Goal: Navigation & Orientation: Find specific page/section

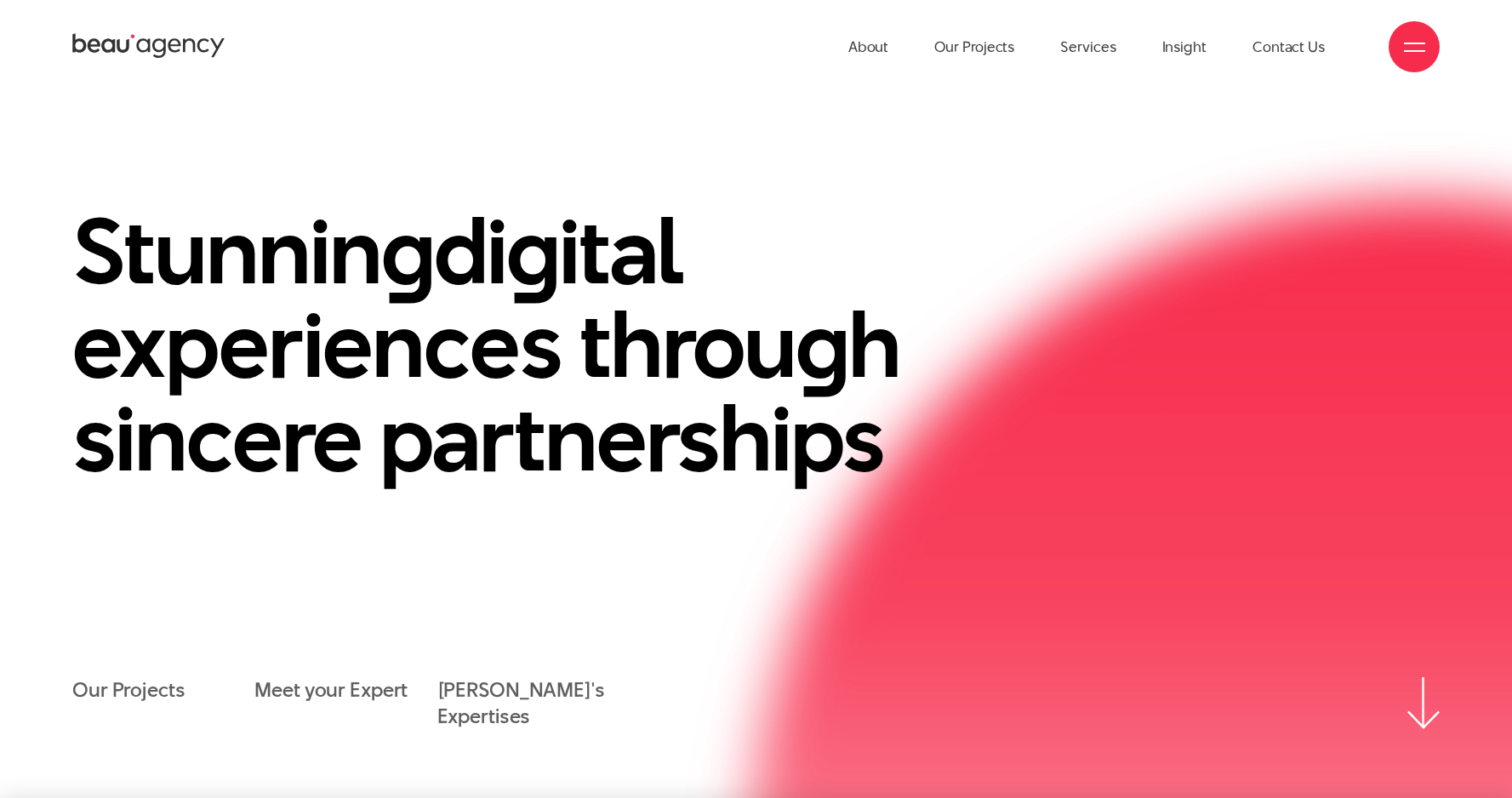
scroll to position [4, 0]
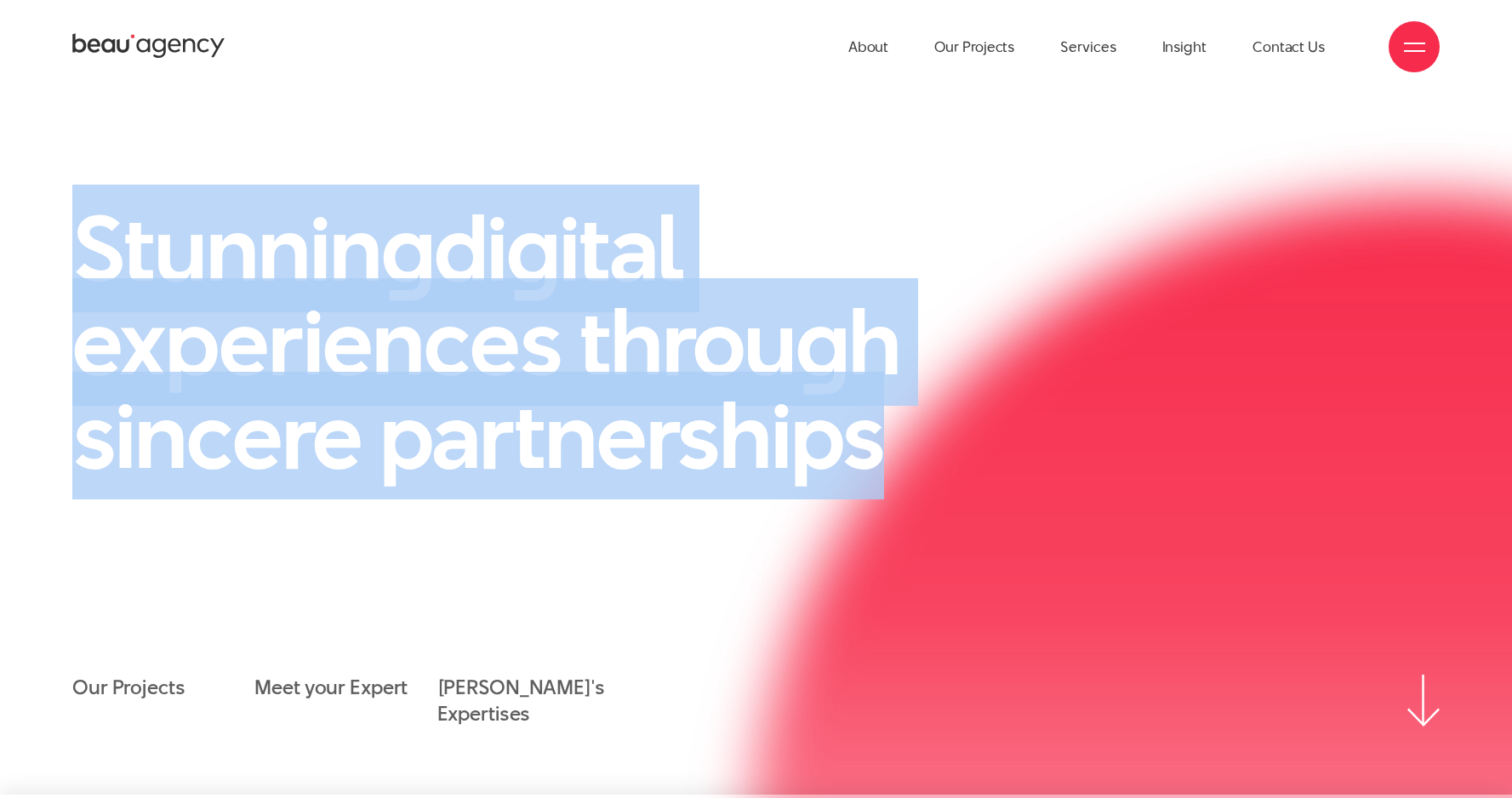
drag, startPoint x: 879, startPoint y: 439, endPoint x: 86, endPoint y: 220, distance: 822.7
click at [86, 220] on h1 "Stunnin g di g ital experiences throu g h sincere partnerships" at bounding box center [521, 342] width 898 height 281
click at [860, 417] on h1 "Stunnin g di g ital experiences throu g h sincere partnerships" at bounding box center [521, 345] width 898 height 281
drag, startPoint x: 880, startPoint y: 436, endPoint x: 18, endPoint y: 137, distance: 912.4
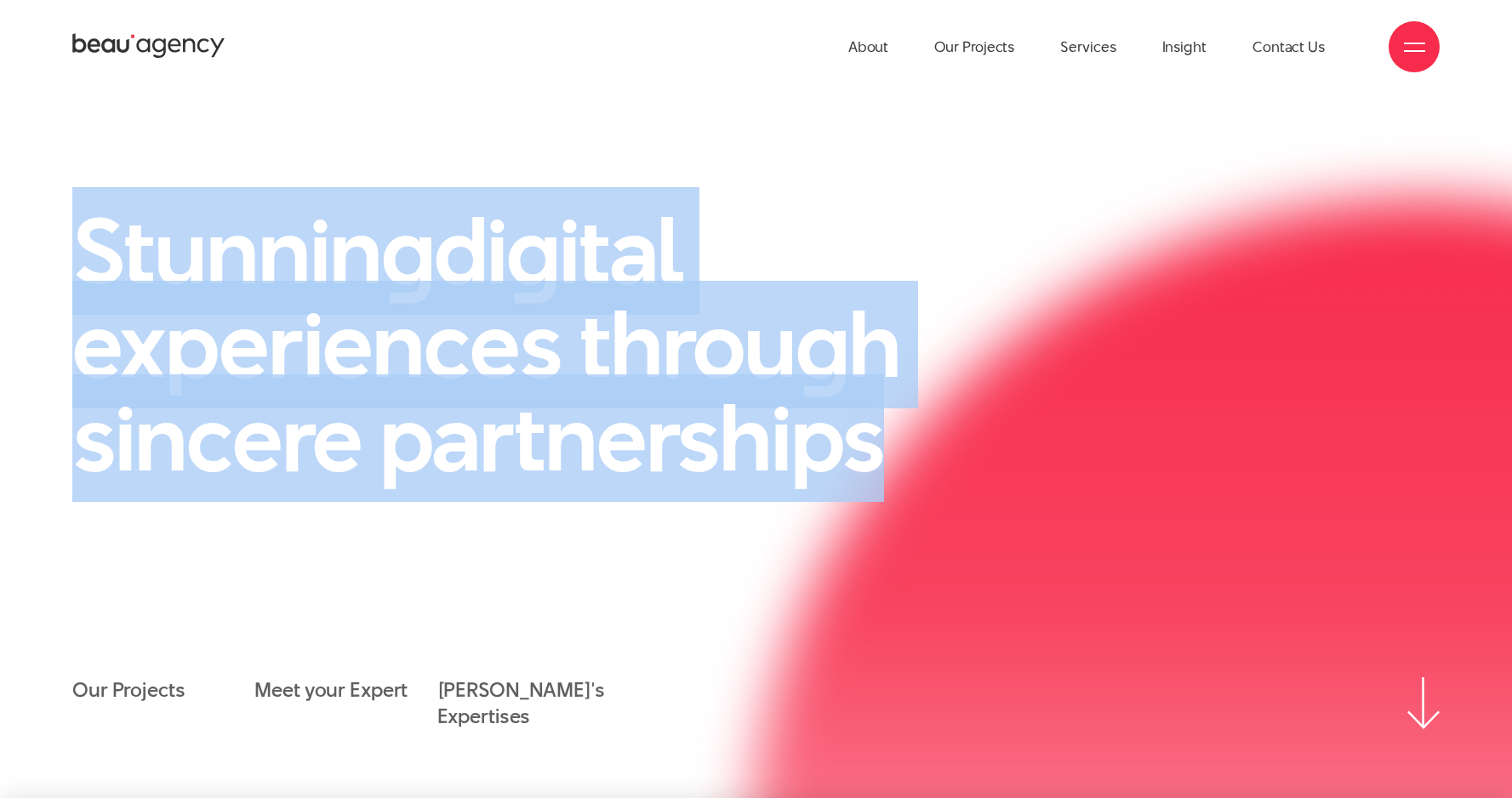
click at [18, 137] on section "Stunnin g di g ital experiences throu g h sincere partnerships Our Projects Mee…" at bounding box center [756, 446] width 1512 height 705
click at [837, 428] on h1 "Stunnin g di g ital experiences throu g h sincere partnerships" at bounding box center [521, 345] width 898 height 281
drag, startPoint x: 872, startPoint y: 436, endPoint x: 39, endPoint y: 169, distance: 874.7
click at [32, 171] on section "Stunnin g di g ital experiences throu g h sincere partnerships Our Projects Mee…" at bounding box center [756, 446] width 1512 height 705
click at [879, 49] on link "About" at bounding box center [868, 46] width 41 height 93
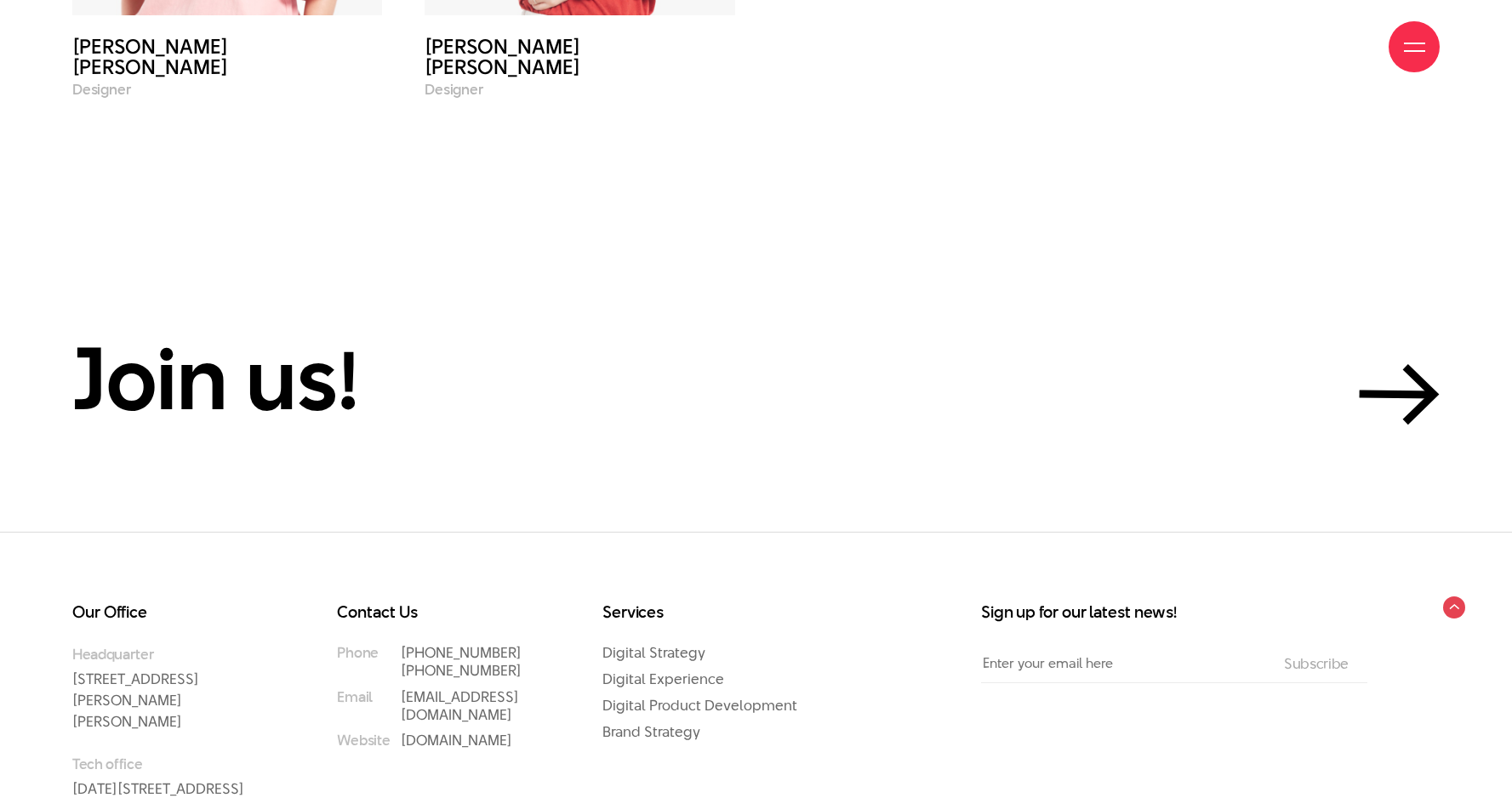
scroll to position [7679, 0]
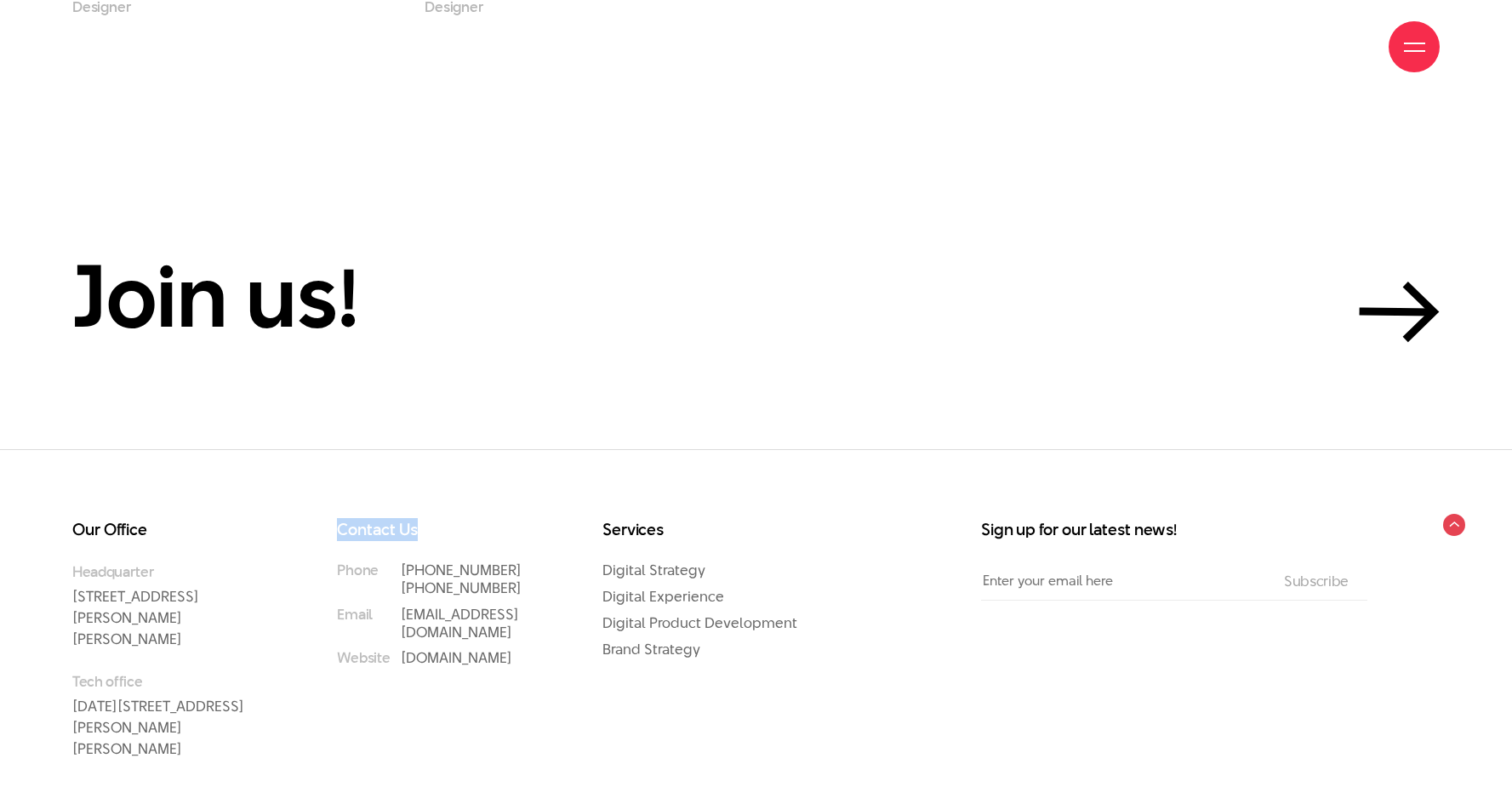
drag, startPoint x: 351, startPoint y: 465, endPoint x: 461, endPoint y: 476, distance: 110.5
click at [461, 522] on div "Contact Us Phone (+84) 97 531 9889 (+84) 86 929 1771 Email info@beau.vn Website…" at bounding box center [448, 662] width 264 height 281
drag, startPoint x: 91, startPoint y: 472, endPoint x: 209, endPoint y: 479, distance: 118.2
click at [209, 522] on div "Our Office Headquarter 33 Giang Van Minh Street, Ba Dinh District, Hanoi, Vietn…" at bounding box center [183, 641] width 222 height 239
drag, startPoint x: 608, startPoint y: 473, endPoint x: 742, endPoint y: 473, distance: 134.0
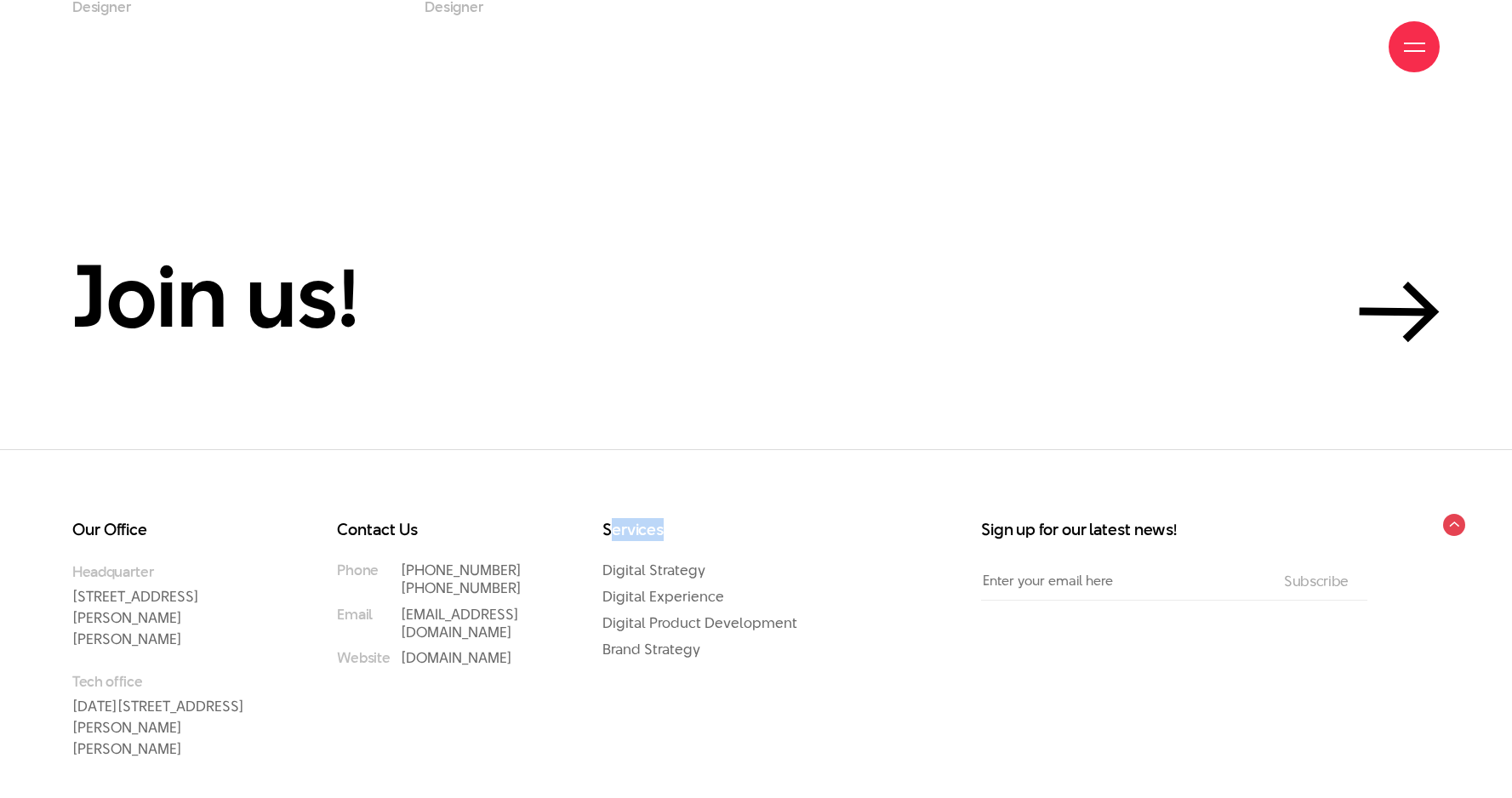
click at [742, 522] on h3 "Services" at bounding box center [700, 530] width 197 height 17
drag, startPoint x: 591, startPoint y: 467, endPoint x: 709, endPoint y: 470, distance: 118.0
click at [705, 522] on div "Services Digital Strategy Digital Experience Digital Product Development Brand …" at bounding box center [713, 662] width 264 height 281
drag, startPoint x: 330, startPoint y: 465, endPoint x: 524, endPoint y: 473, distance: 194.2
click at [521, 522] on div "Contact Us Phone (+84) 97 531 9889 (+84) 86 929 1771 Email info@beau.vn Website…" at bounding box center [448, 662] width 264 height 281
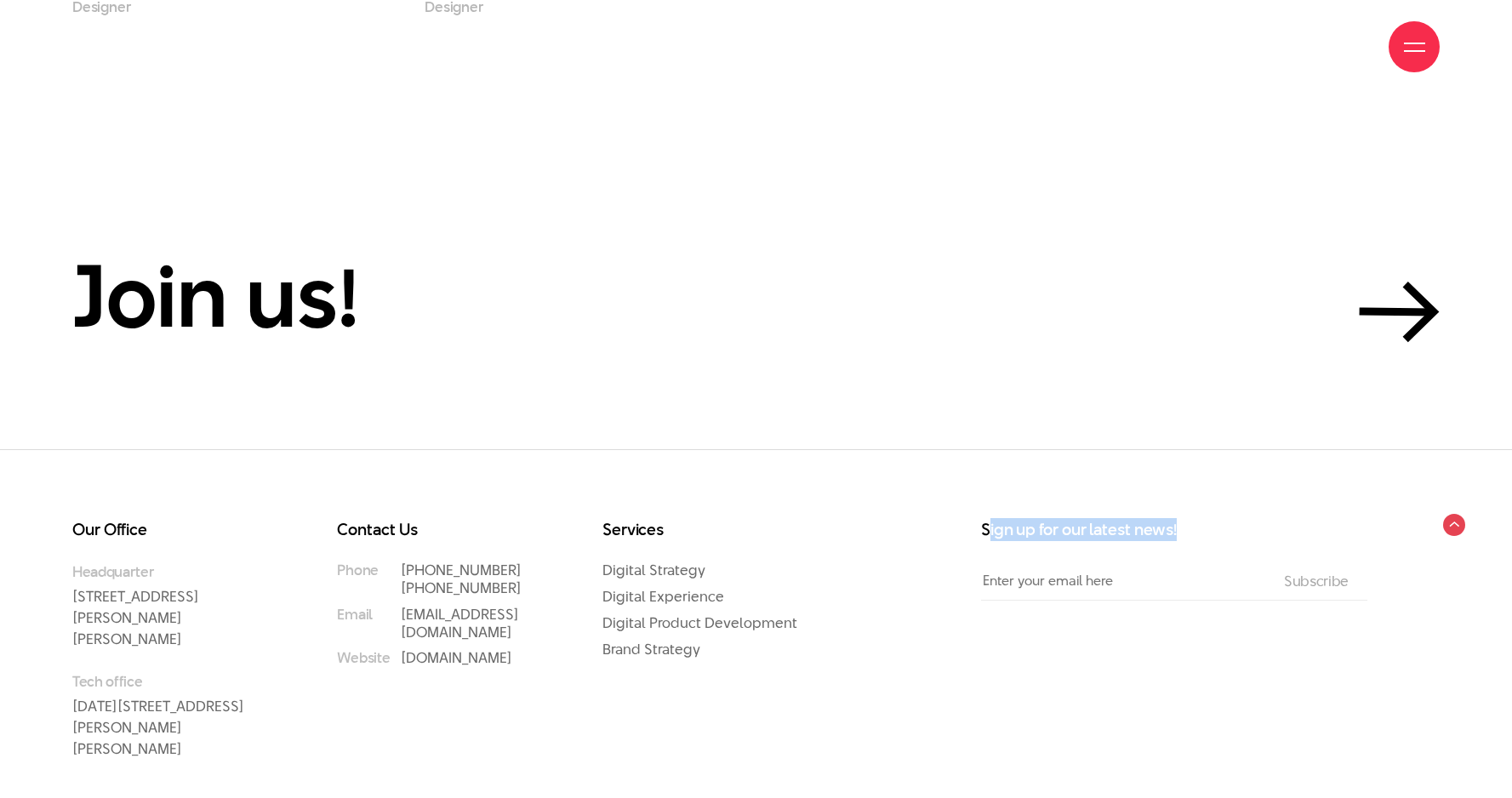
drag, startPoint x: 992, startPoint y: 473, endPoint x: 1251, endPoint y: 474, distance: 259.0
click at [1251, 522] on h3 "Sign up for our latest news!" at bounding box center [1174, 530] width 387 height 17
drag, startPoint x: 951, startPoint y: 463, endPoint x: 1237, endPoint y: 477, distance: 286.3
click at [1237, 522] on div "Our Office Headquarter 33 Giang Van Minh Street, Ba Dinh District, Hanoi, Vietn…" at bounding box center [732, 662] width 1363 height 281
drag, startPoint x: 54, startPoint y: 463, endPoint x: 204, endPoint y: 474, distance: 150.4
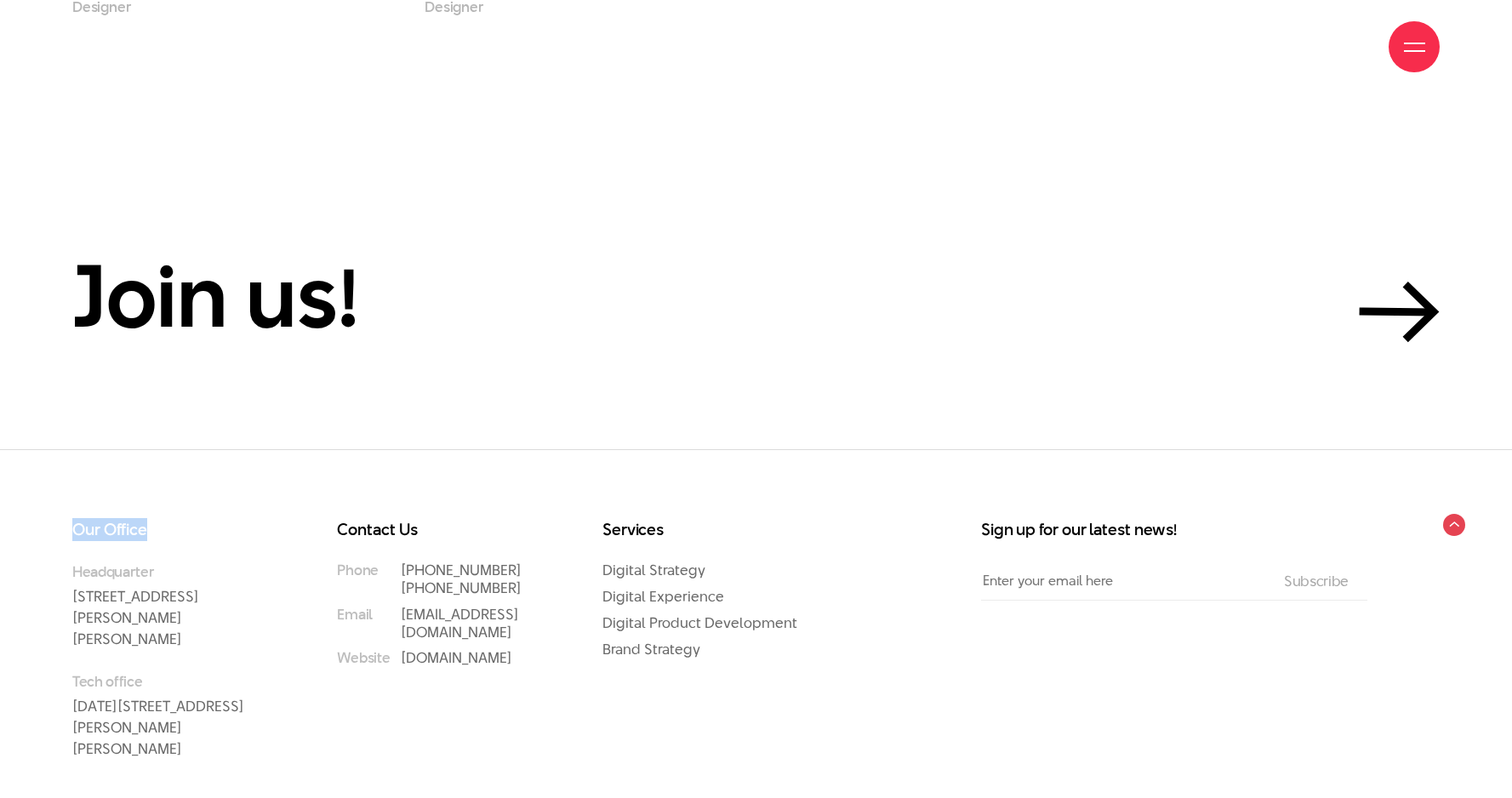
click at [204, 522] on div "Our Office Headquarter 33 Giang Van Minh Street, Ba Dinh District, Hanoi, Vietn…" at bounding box center [183, 662] width 264 height 281
drag, startPoint x: 375, startPoint y: 470, endPoint x: 478, endPoint y: 476, distance: 103.2
click at [478, 522] on div "Our Office Headquarter 33 Giang Van Minh Street, Ba Dinh District, Hanoi, Vietn…" at bounding box center [449, 662] width 795 height 281
drag, startPoint x: 605, startPoint y: 464, endPoint x: 727, endPoint y: 464, distance: 122.0
click at [727, 522] on h3 "Services" at bounding box center [700, 530] width 197 height 17
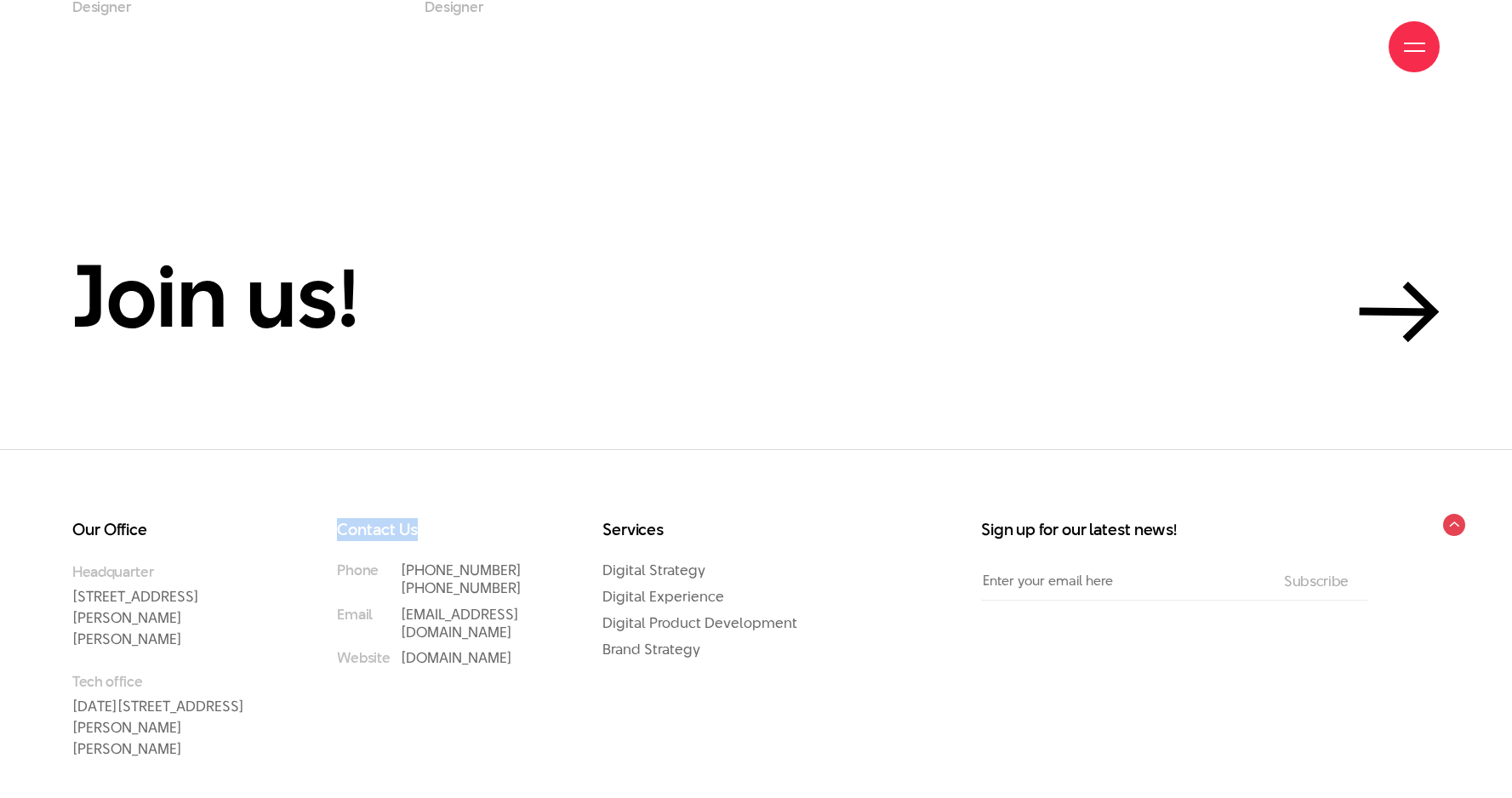
drag, startPoint x: 344, startPoint y: 465, endPoint x: 501, endPoint y: 475, distance: 157.3
click at [498, 522] on div "Contact Us Phone (+84) 97 531 9889 (+84) 86 929 1771 Email info@beau.vn Website…" at bounding box center [448, 662] width 264 height 281
drag, startPoint x: 76, startPoint y: 464, endPoint x: 193, endPoint y: 464, distance: 117.0
click at [193, 522] on h3 "Our Office" at bounding box center [170, 530] width 197 height 17
drag, startPoint x: 990, startPoint y: 471, endPoint x: 1406, endPoint y: 478, distance: 416.1
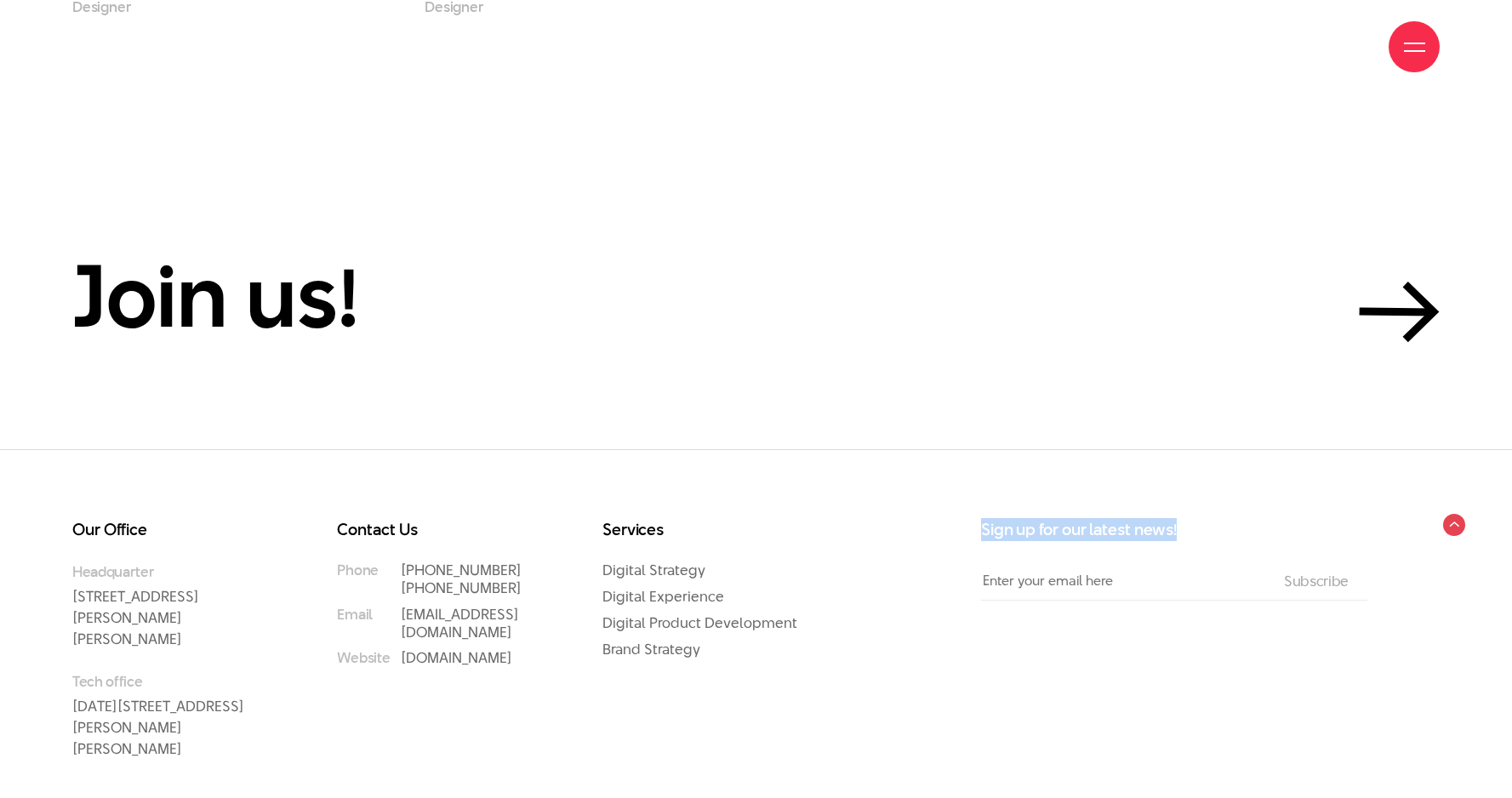
click at [1395, 522] on div "Sign up for our latest news! Email The subscriber's email address. Subscribe" at bounding box center [1186, 662] width 454 height 281
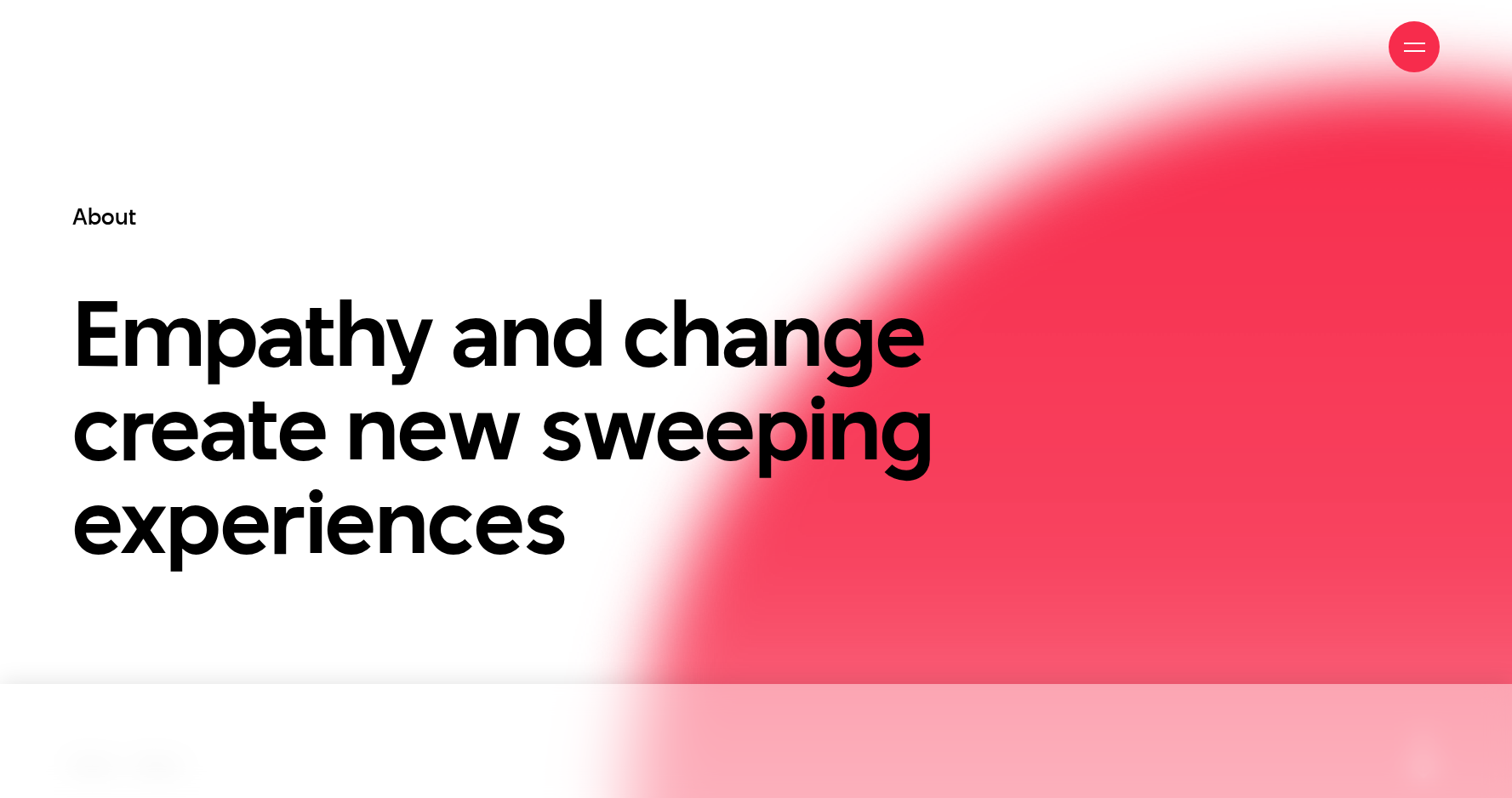
scroll to position [0, 0]
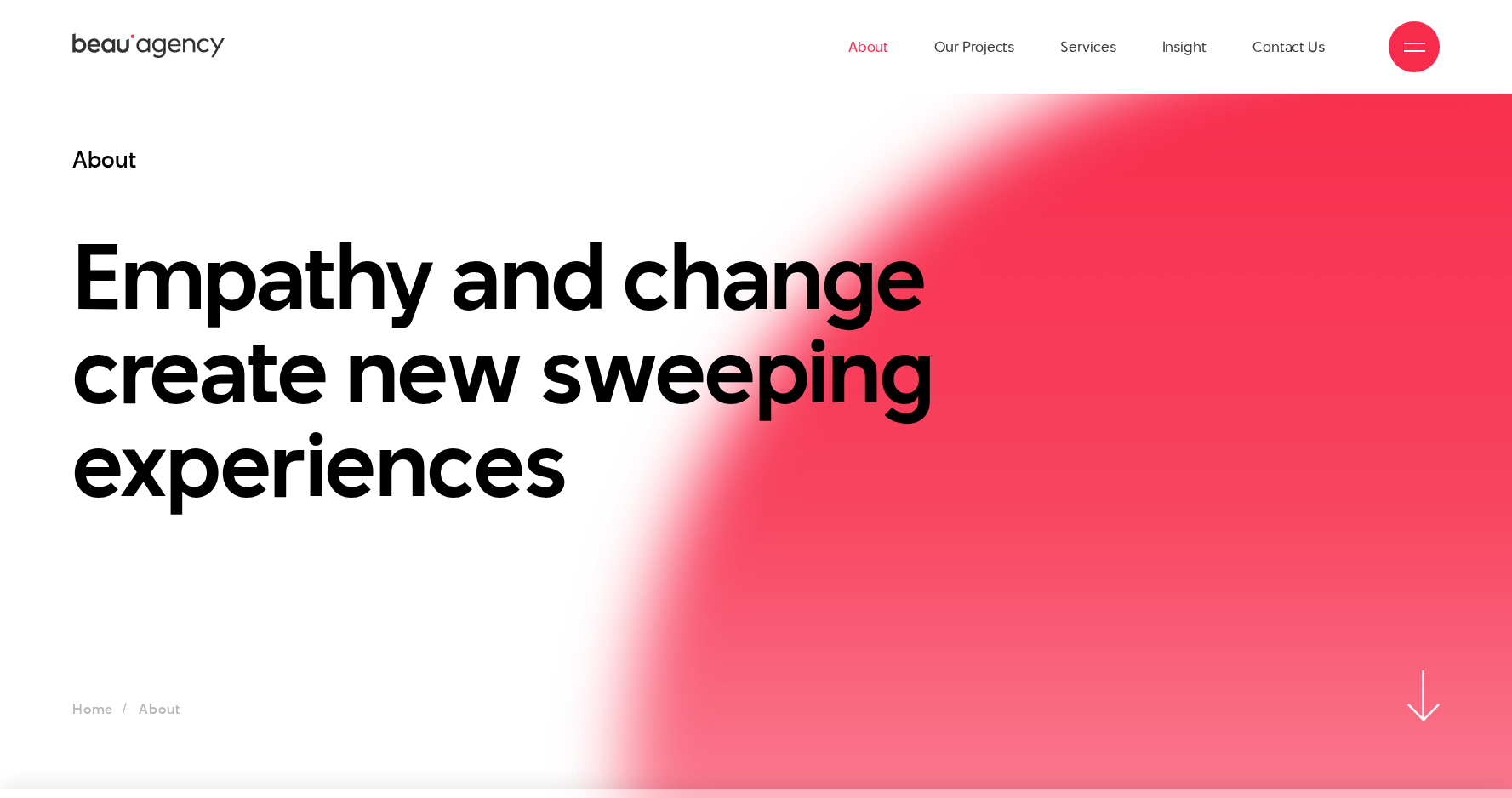
click at [215, 46] on icon at bounding box center [149, 46] width 154 height 30
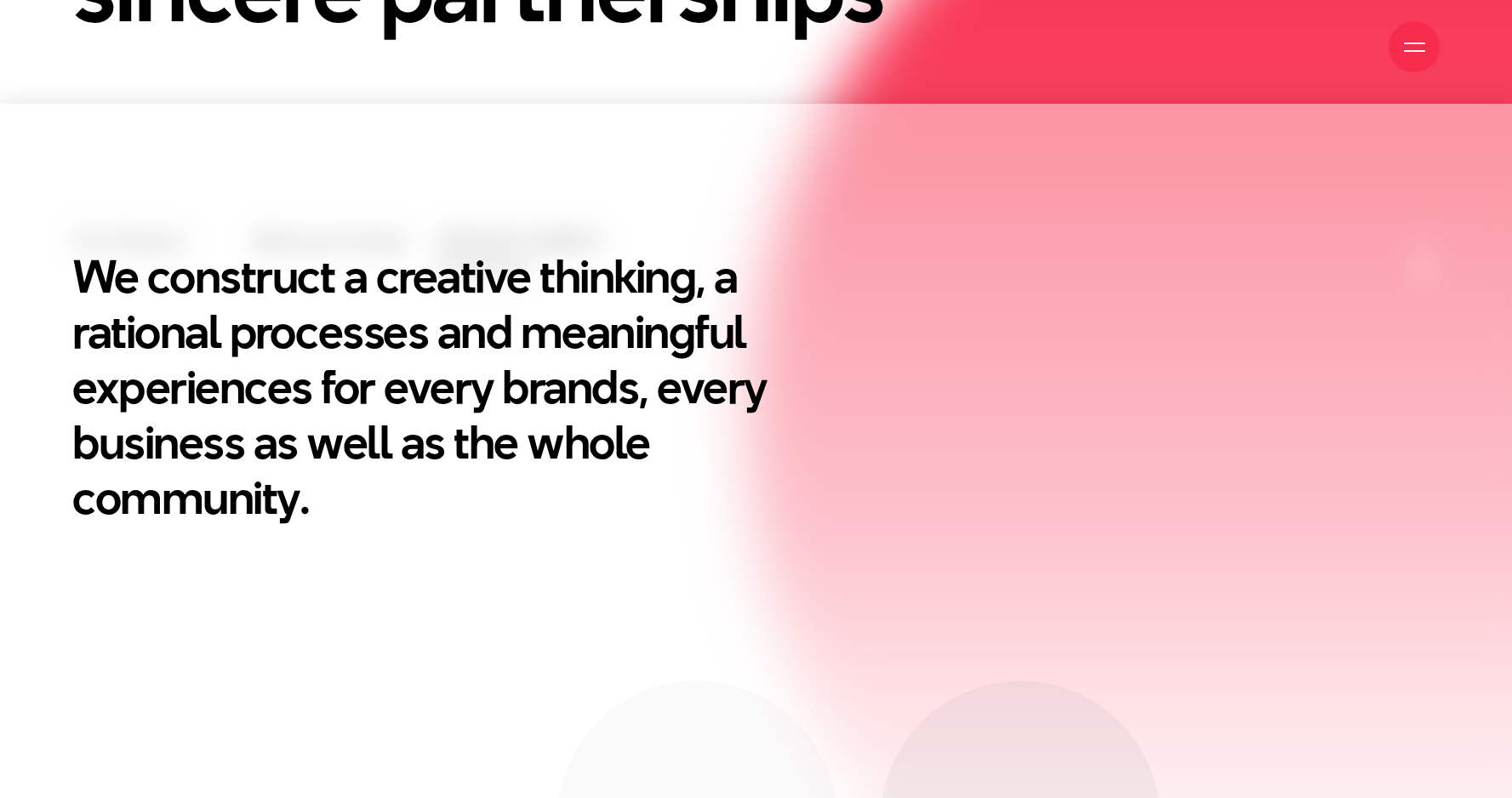
scroll to position [762, 0]
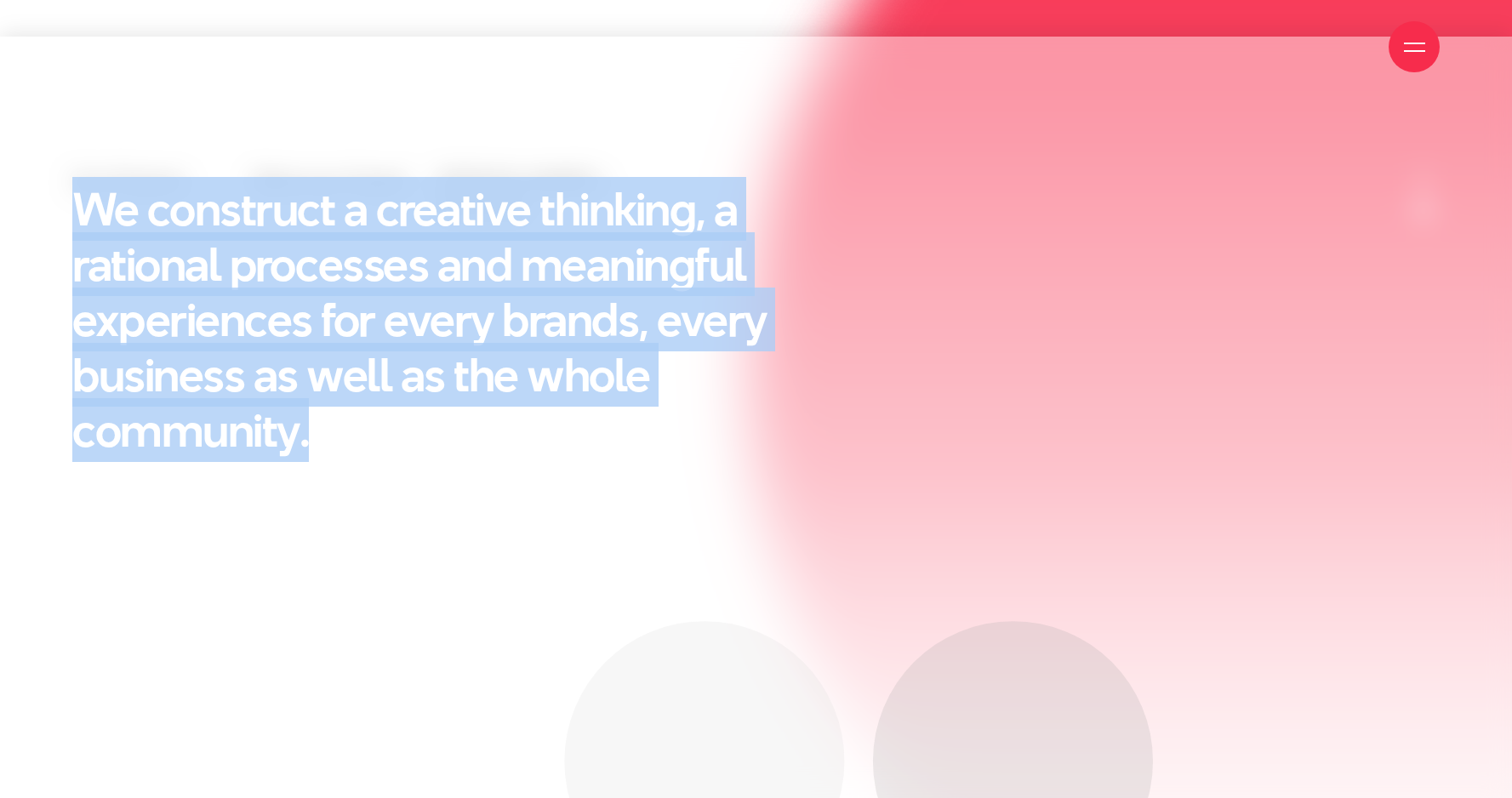
drag, startPoint x: 89, startPoint y: 207, endPoint x: 473, endPoint y: 499, distance: 482.4
click at [473, 499] on div "We construct a creative thinking, a rational processes and meaningful experienc…" at bounding box center [462, 379] width 823 height 396
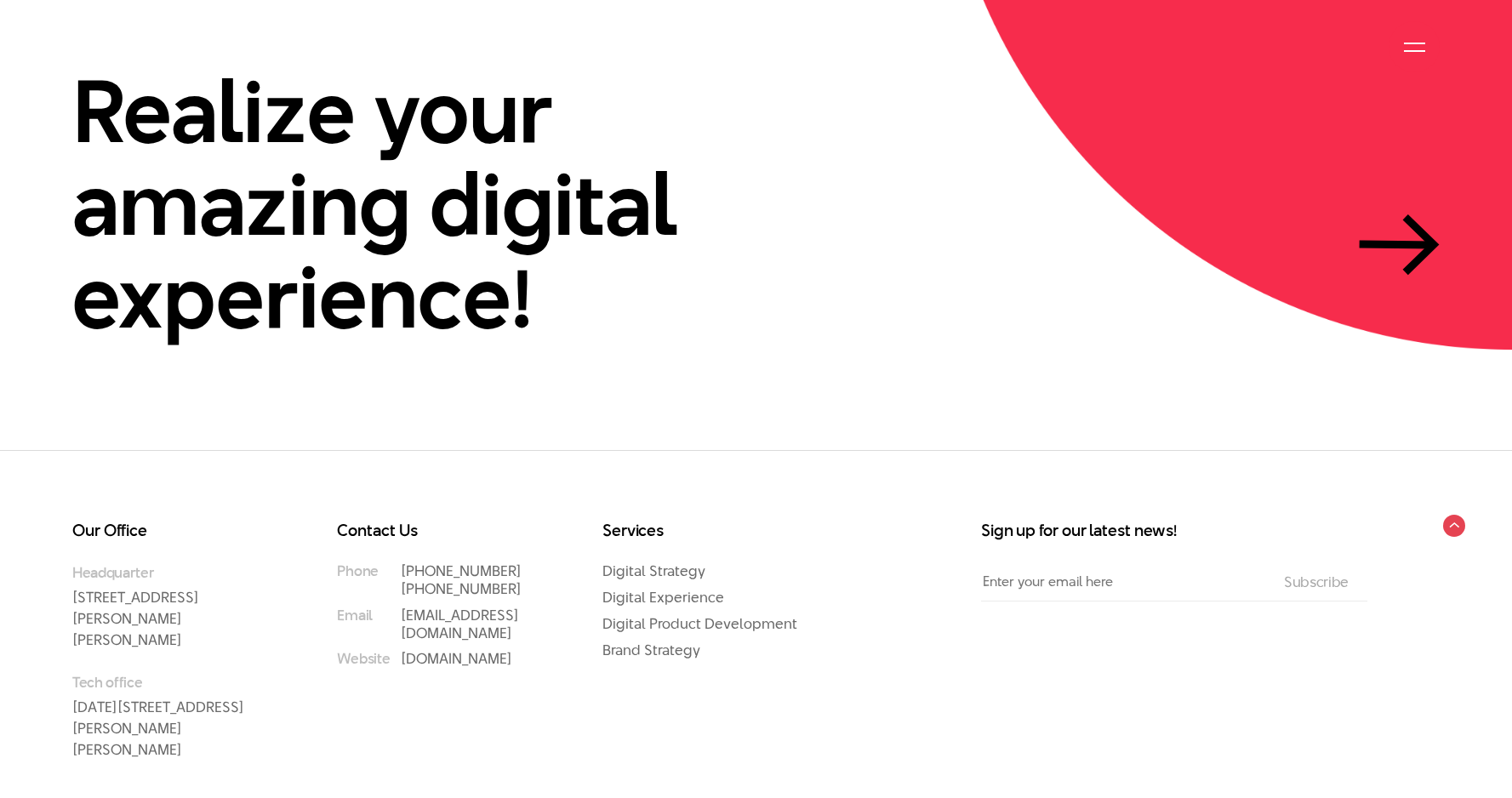
scroll to position [5355, 0]
